Goal: Task Accomplishment & Management: Manage account settings

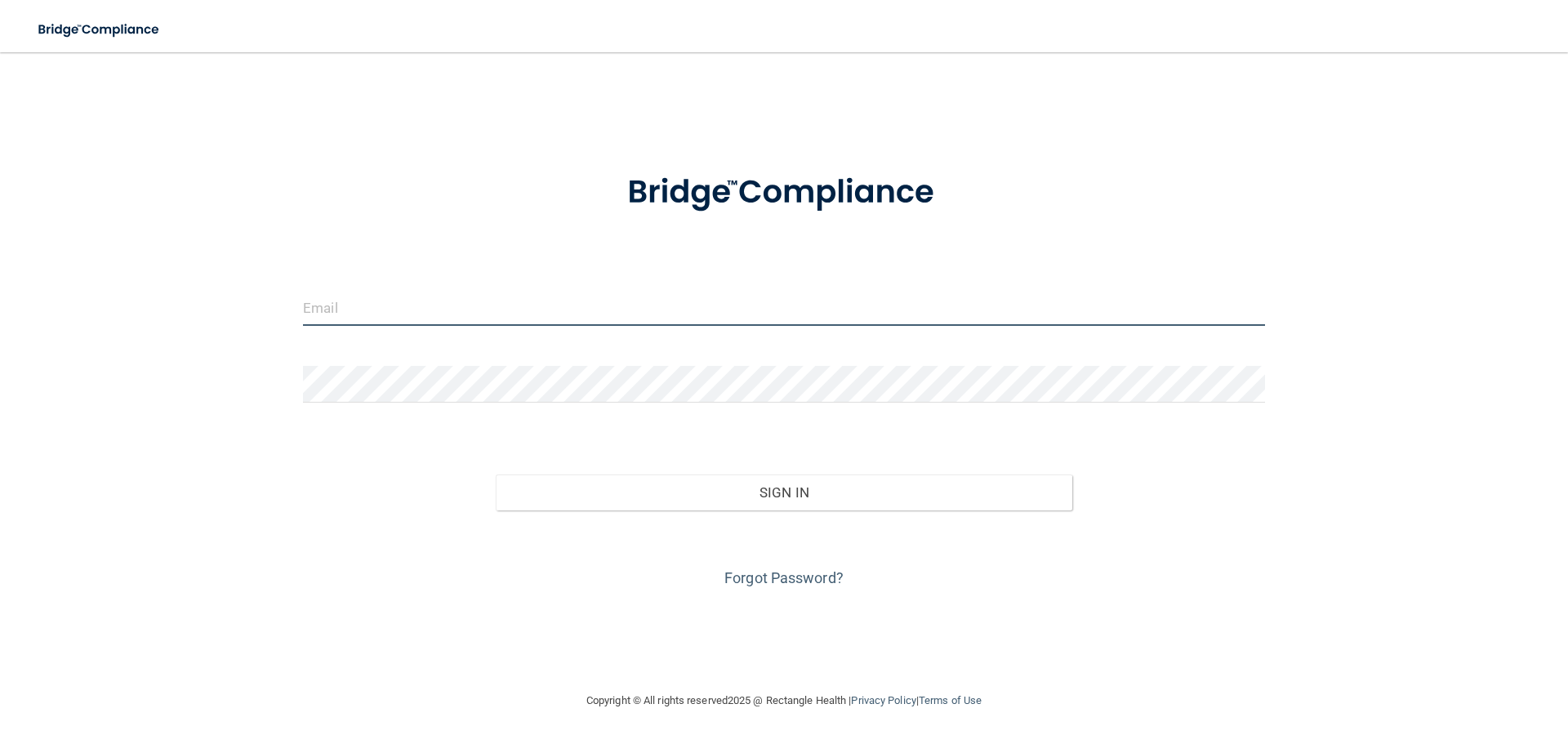
click at [388, 308] on input "email" at bounding box center [784, 307] width 962 height 36
type input "[EMAIL_ADDRESS][DOMAIN_NAME]"
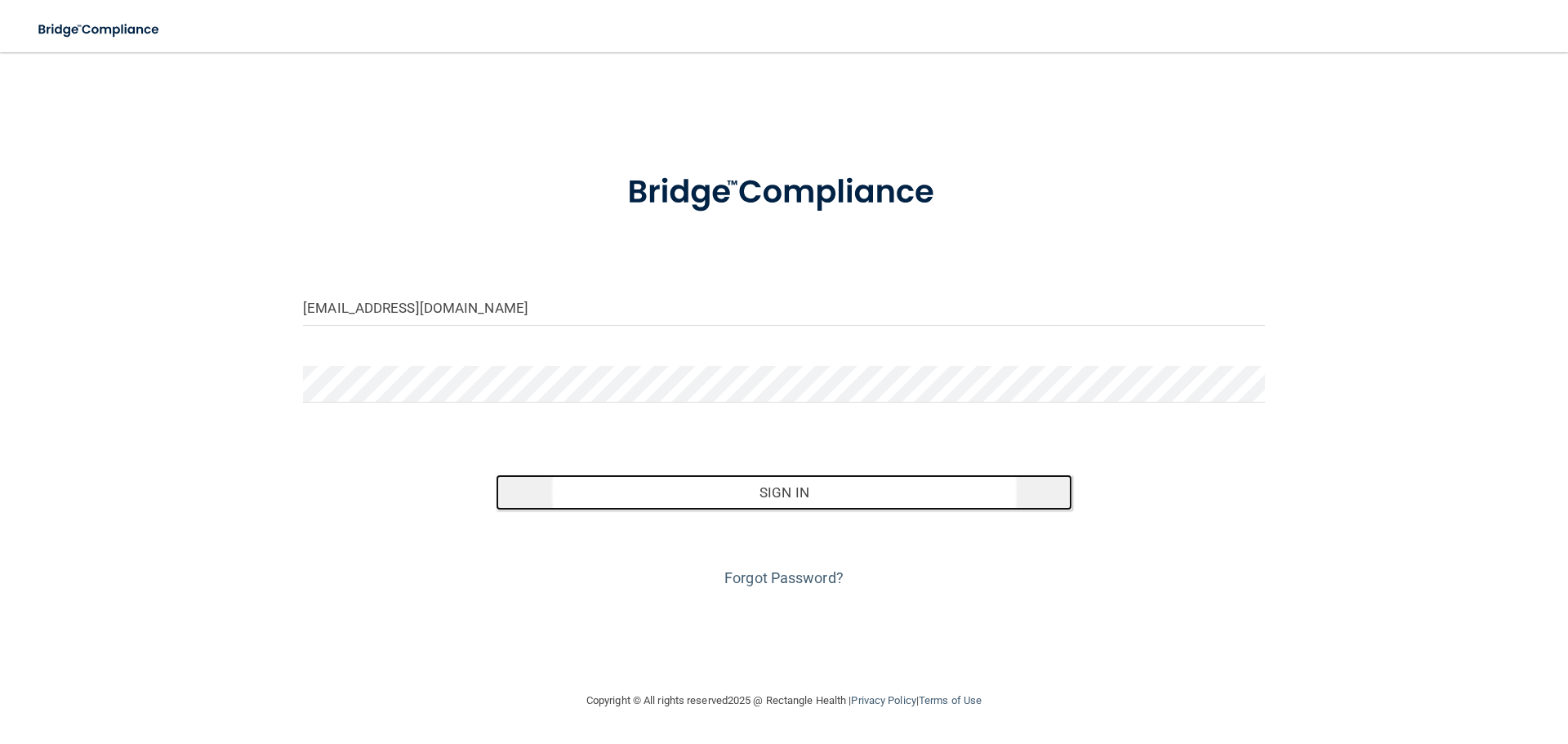
click at [668, 492] on button "Sign In" at bounding box center [784, 492] width 577 height 36
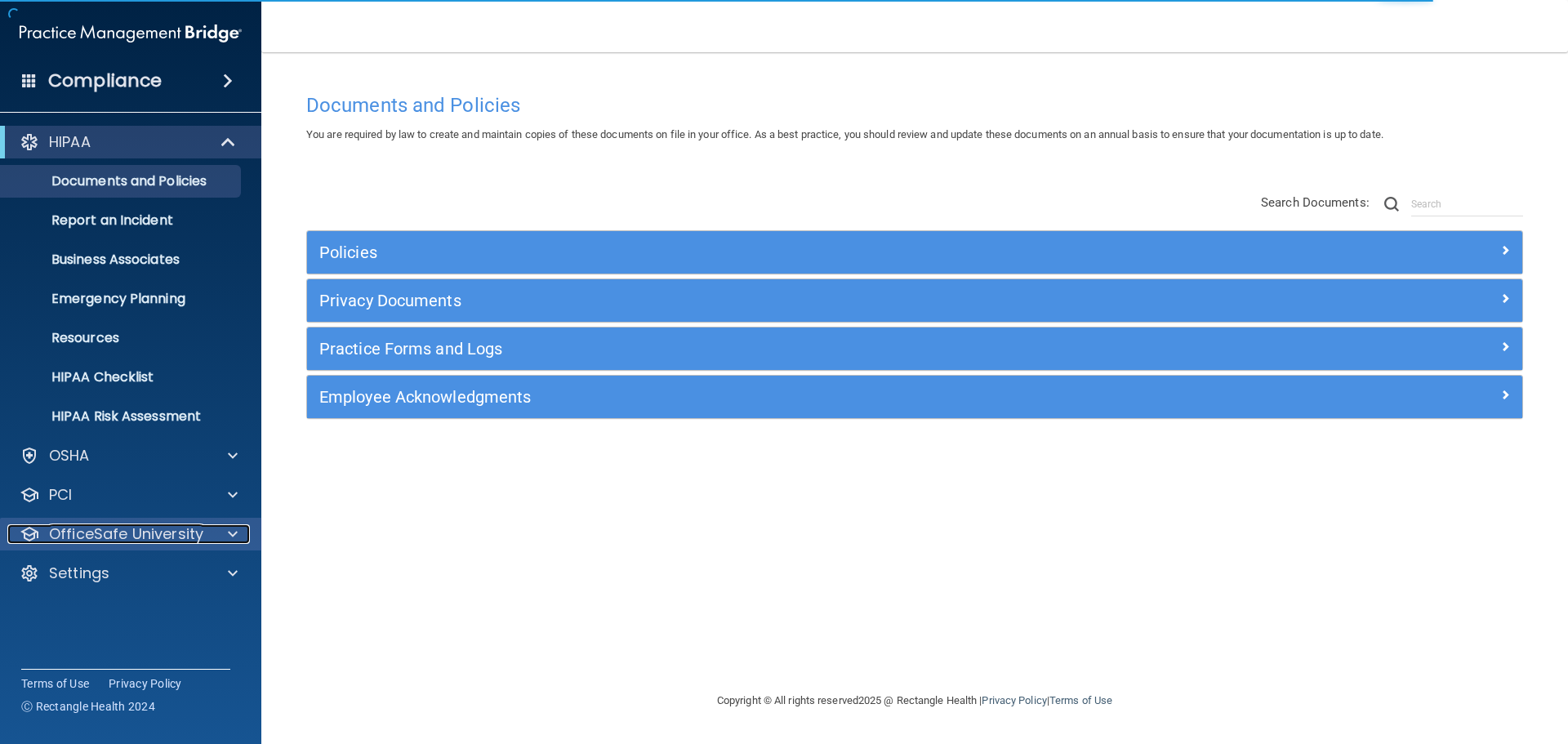
click at [192, 537] on p "OfficeSafe University" at bounding box center [126, 533] width 155 height 19
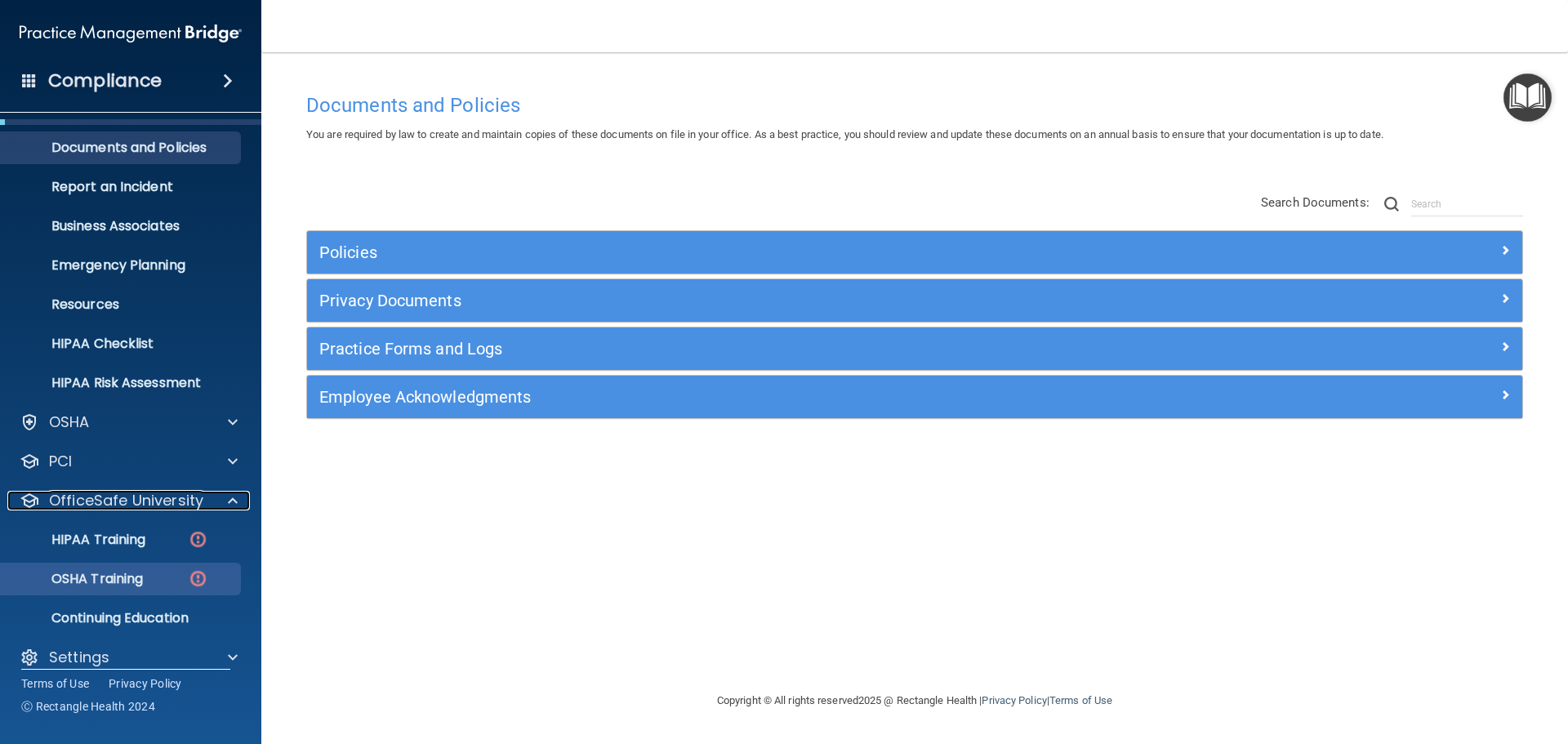
scroll to position [52, 0]
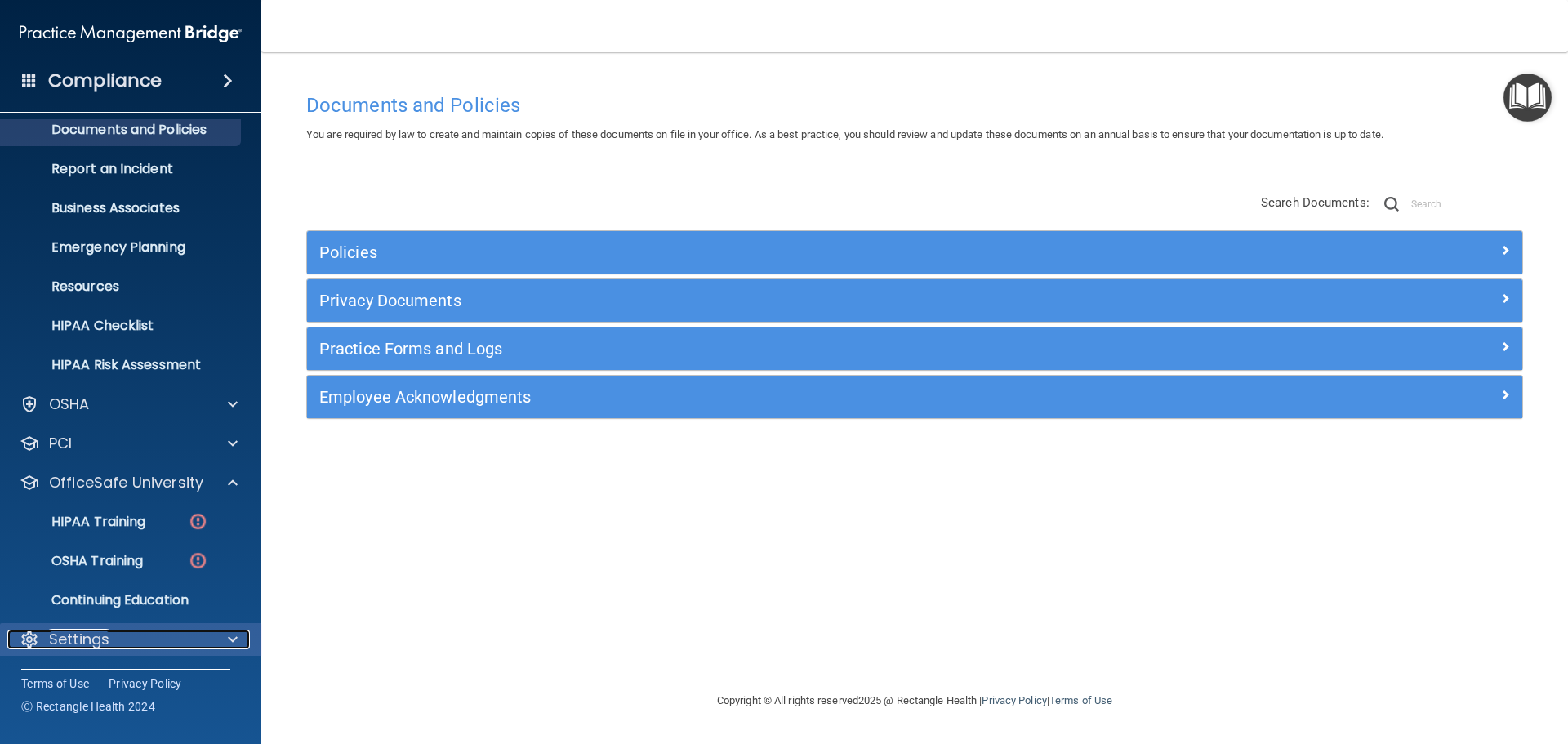
click at [130, 639] on div "Settings" at bounding box center [109, 639] width 203 height 19
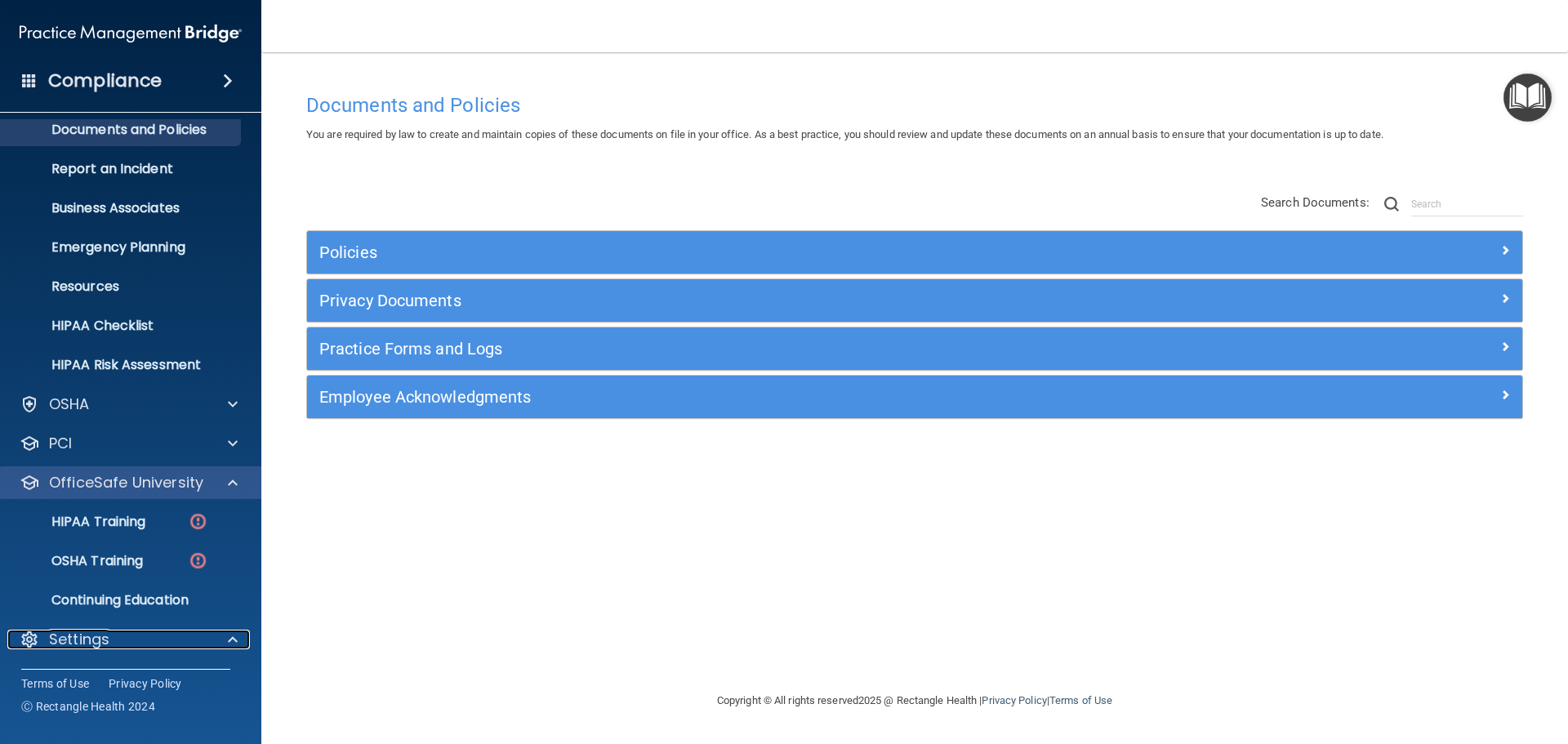
scroll to position [208, 0]
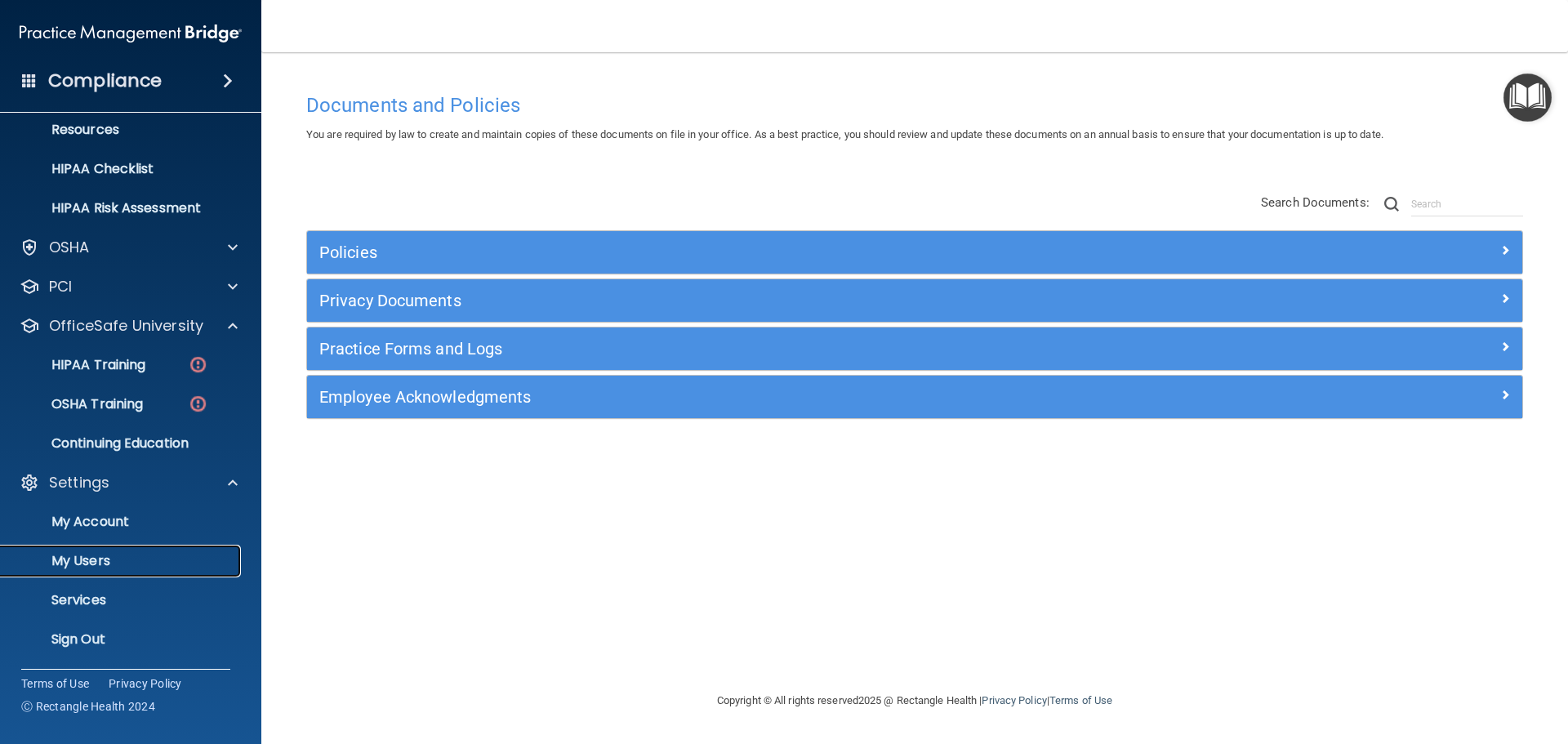
click at [140, 561] on p "My Users" at bounding box center [123, 561] width 223 height 16
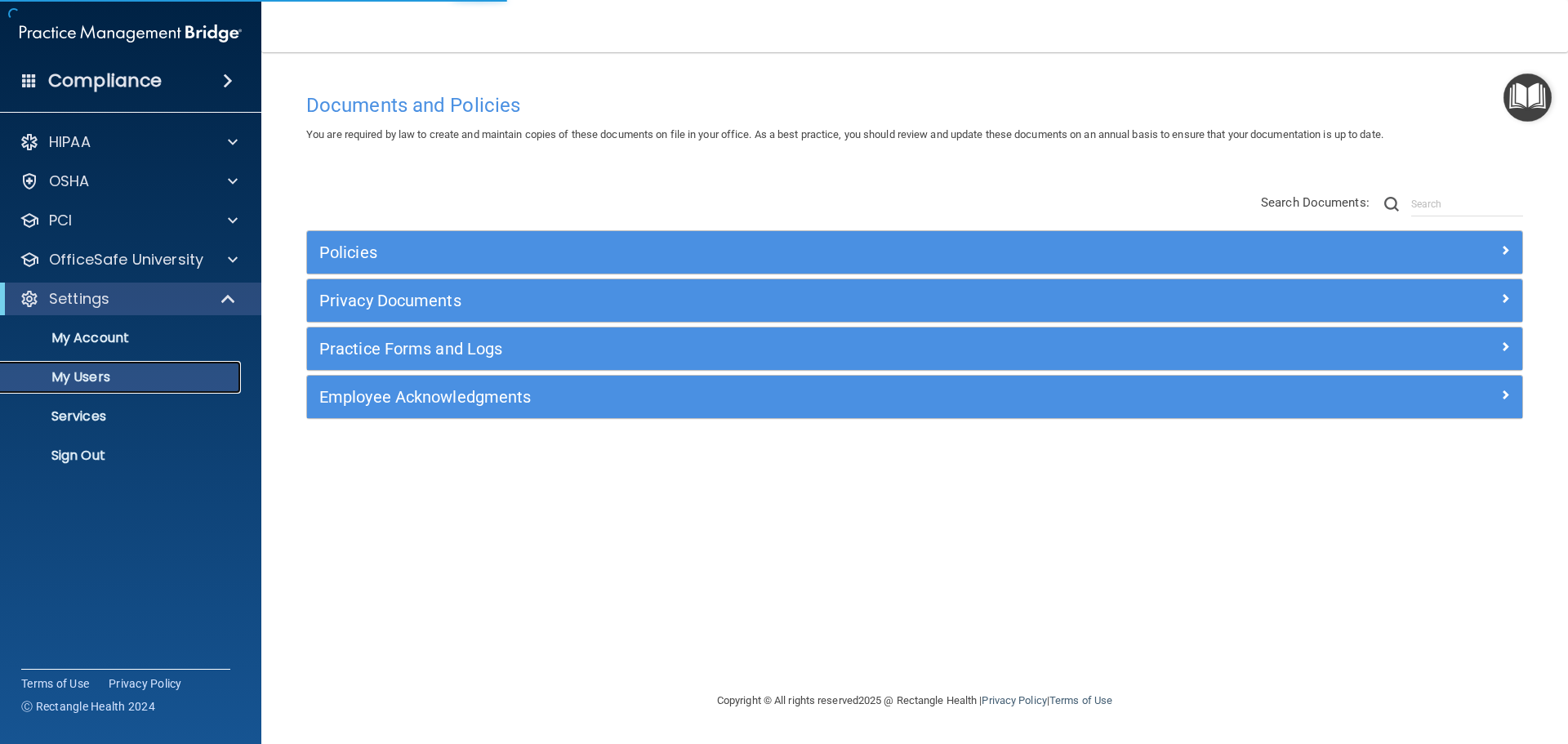
select select "20"
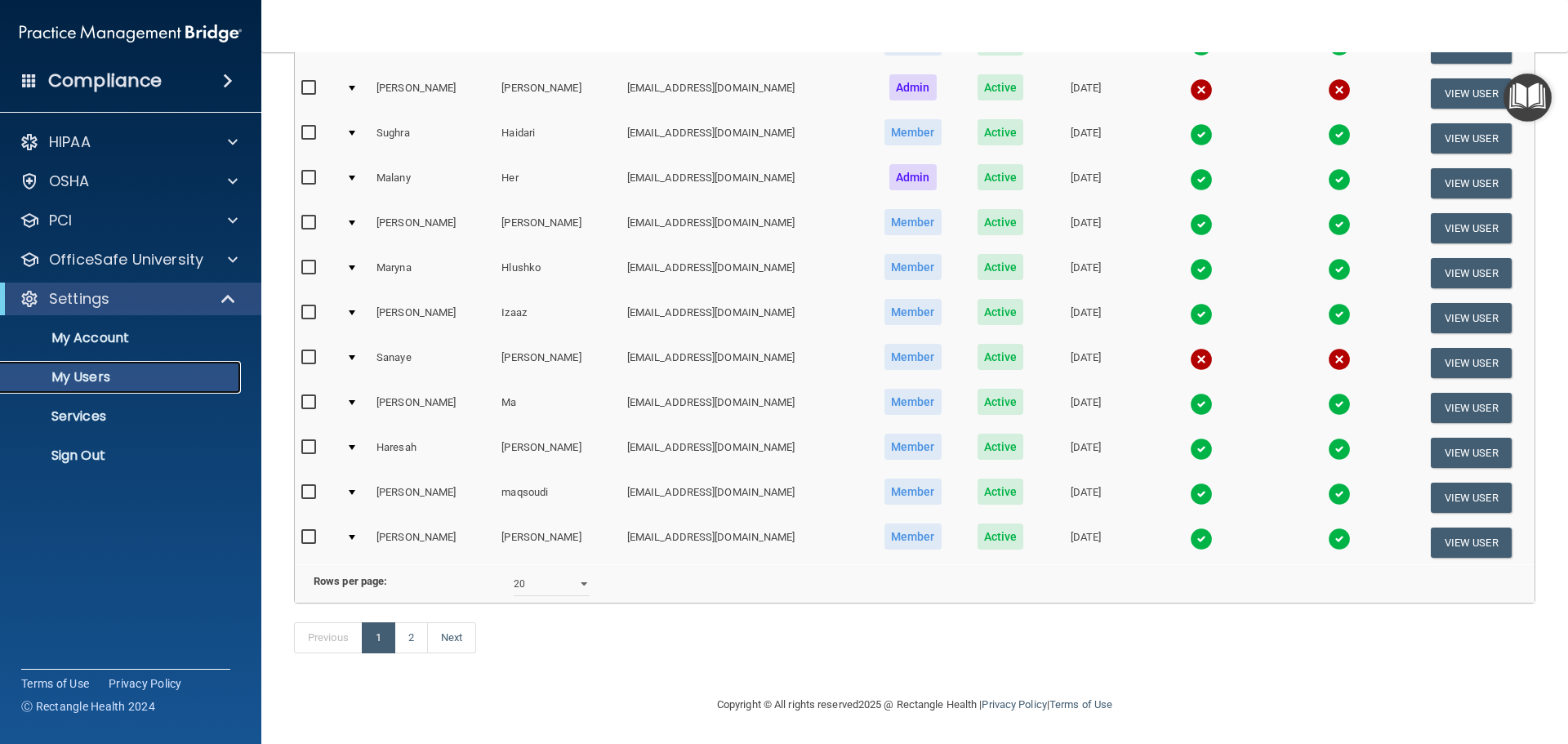
scroll to position [608, 0]
click at [460, 636] on link "Next" at bounding box center [451, 637] width 49 height 31
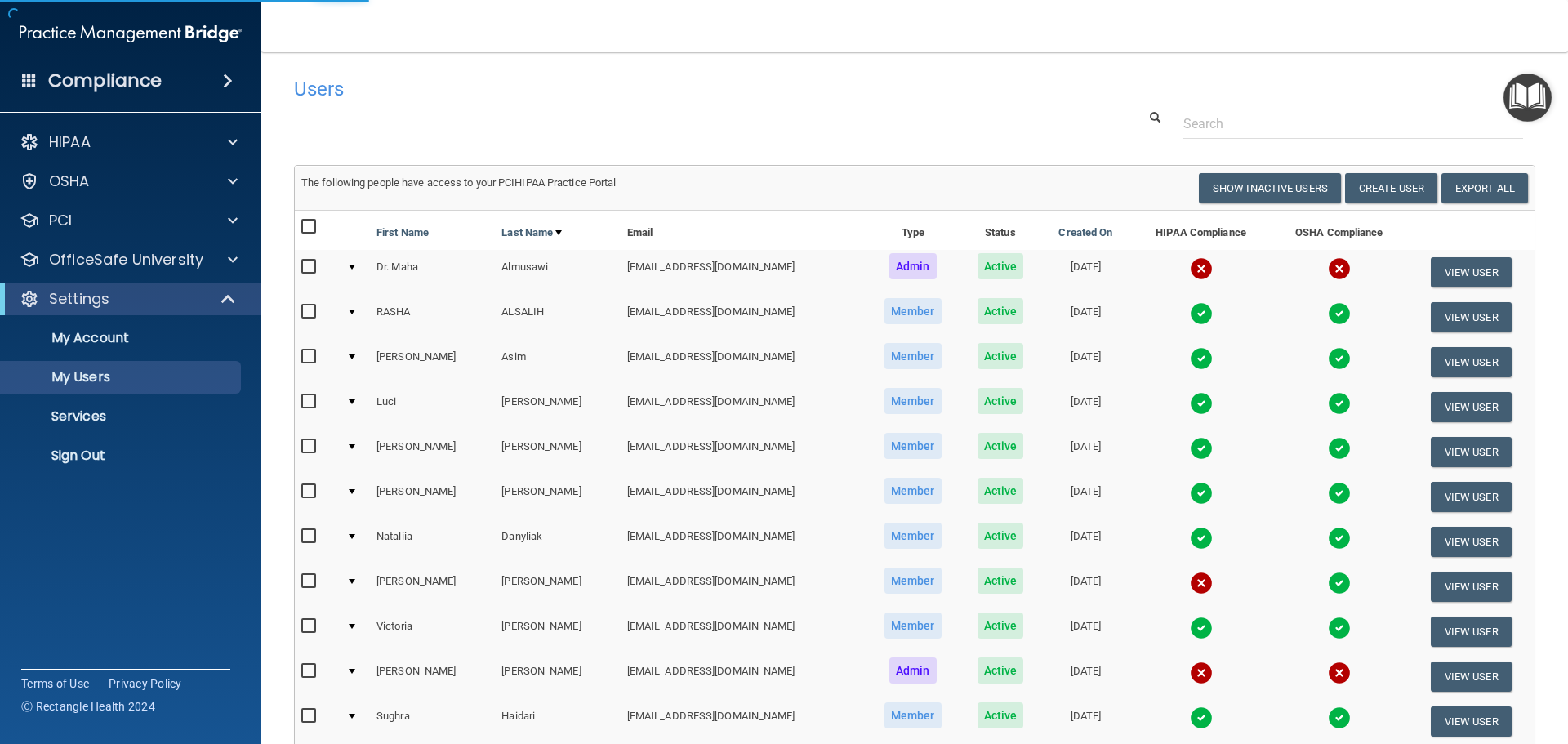
select select "20"
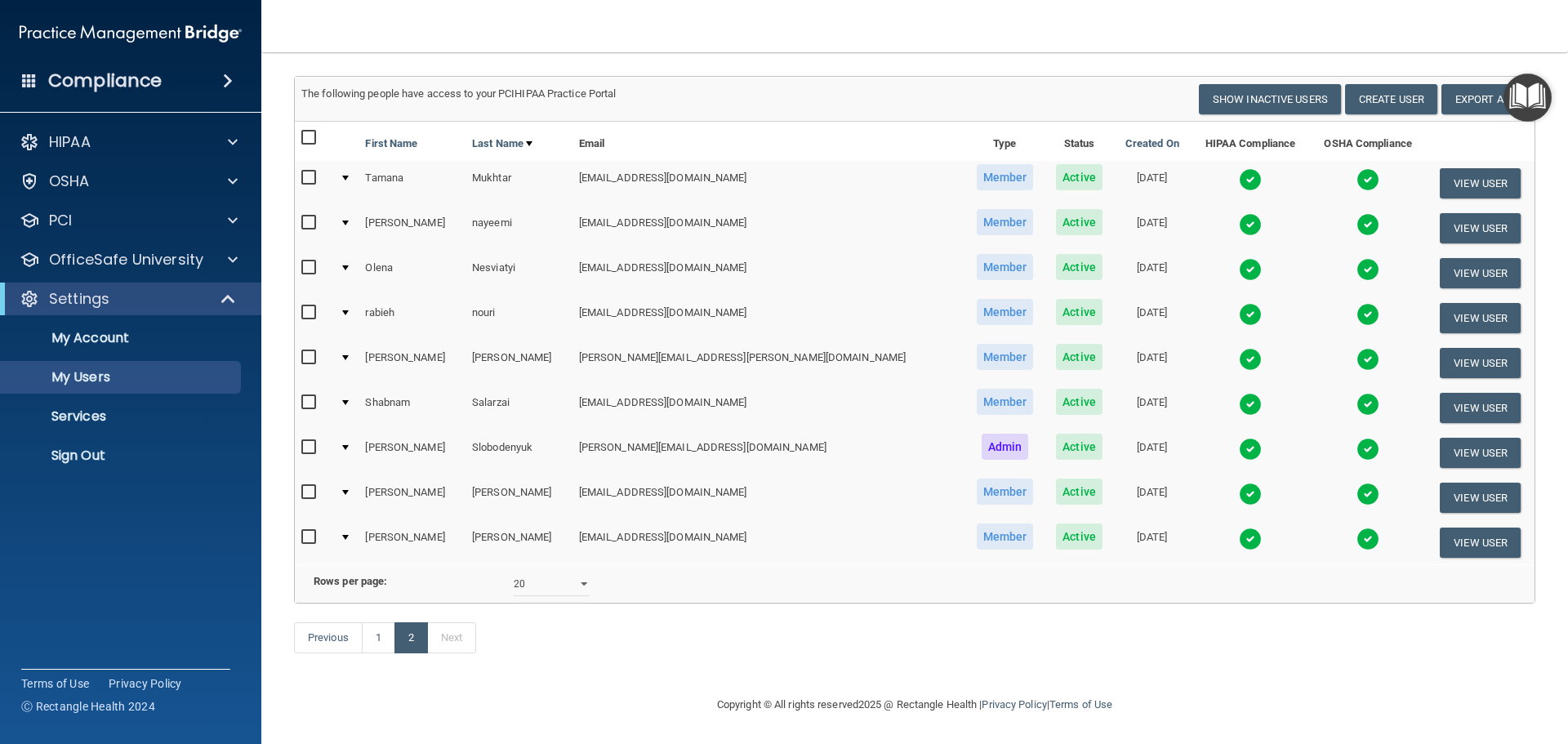
scroll to position [113, 0]
click at [375, 643] on link "1" at bounding box center [379, 637] width 34 height 31
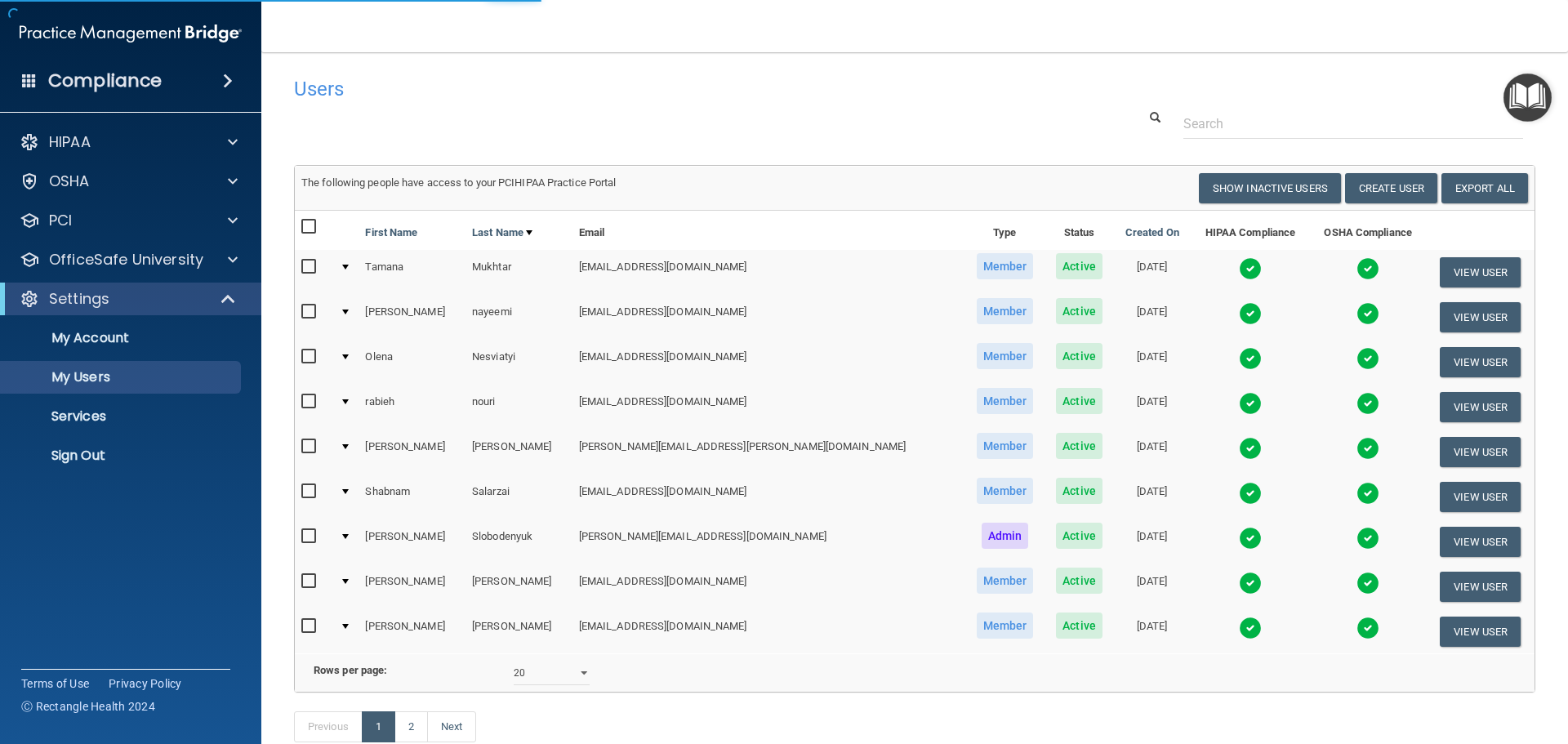
select select "20"
